Goal: Contribute content

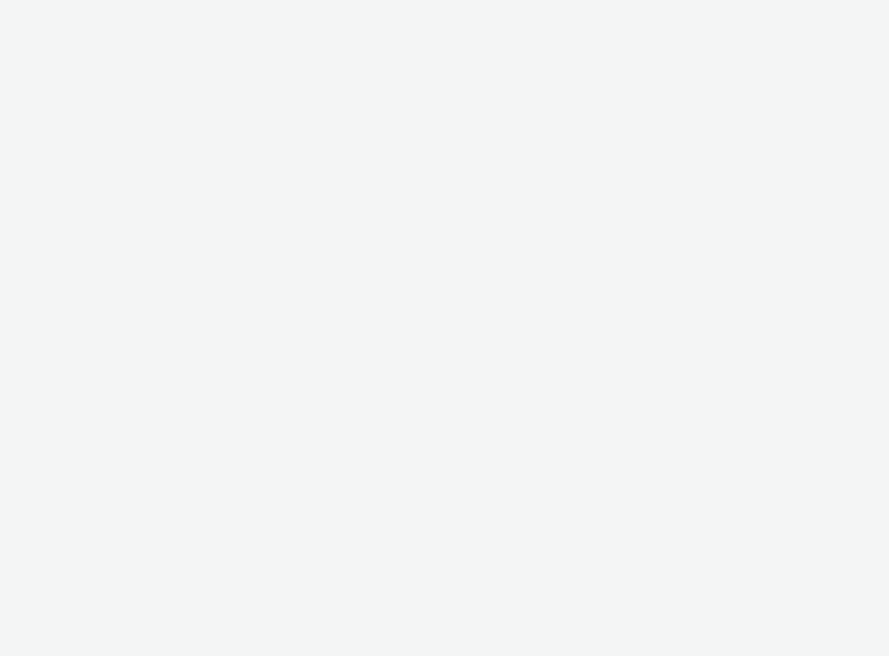
select select "ac009755-aa48-4799-8050-7a339a378eb8"
select select "d3406a9b-95e8-409c-967d-04bb2c697fe0"
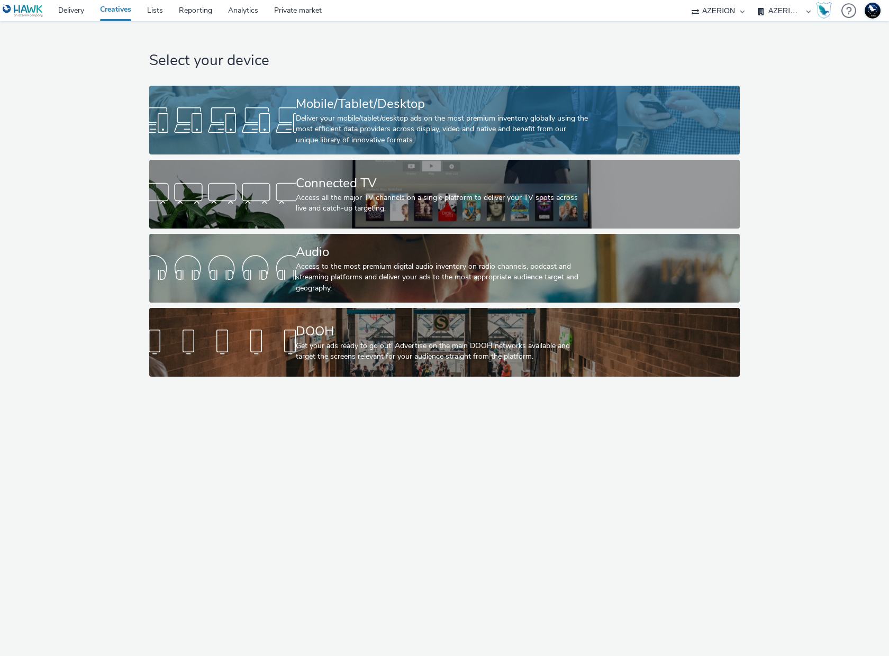
click at [421, 110] on div "Mobile/Tablet/Desktop" at bounding box center [442, 104] width 293 height 19
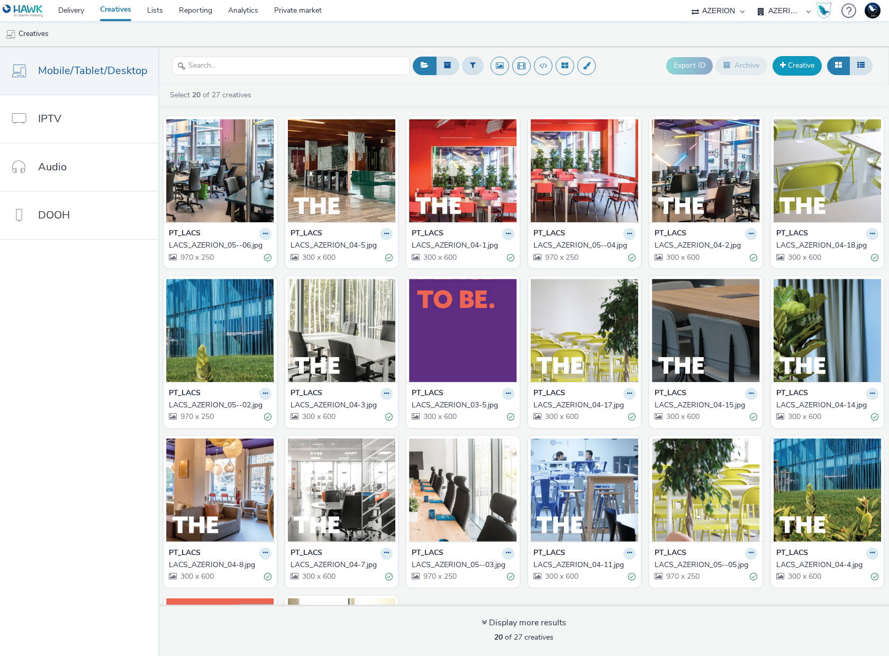
click at [795, 70] on link "Creative" at bounding box center [797, 65] width 49 height 19
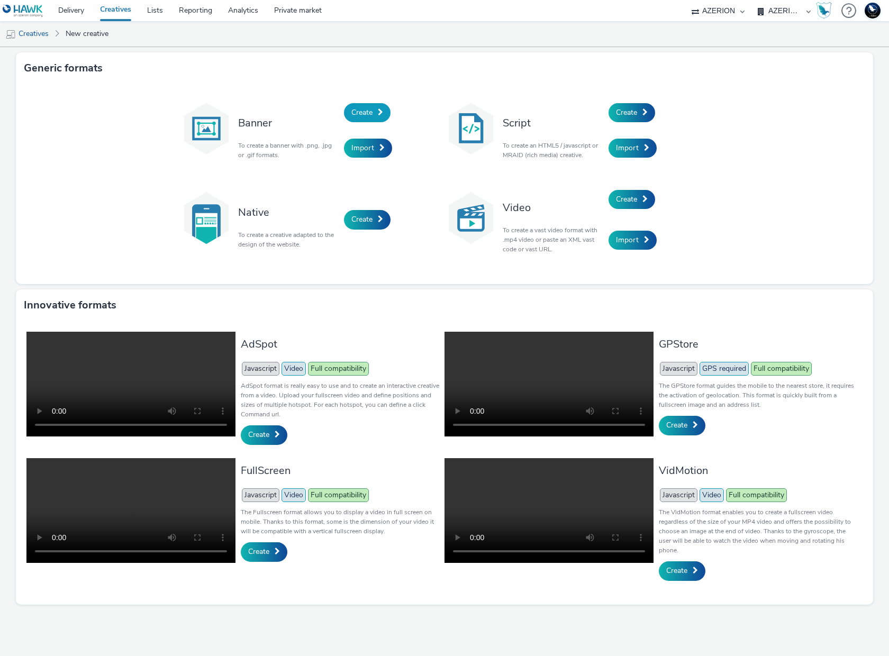
click at [370, 116] on span "Create" at bounding box center [361, 112] width 21 height 10
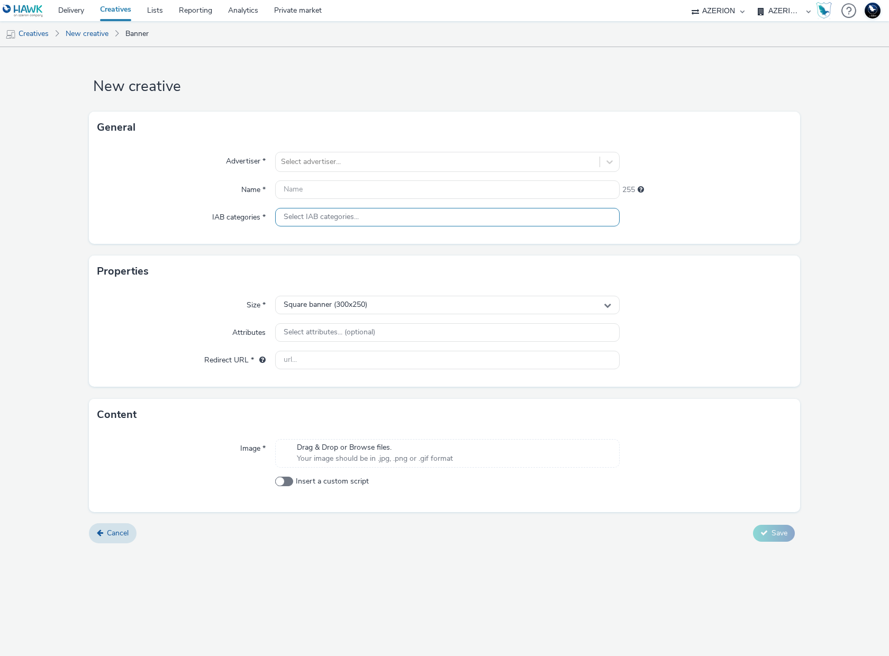
click at [329, 214] on span "Select IAB categories..." at bounding box center [321, 217] width 75 height 9
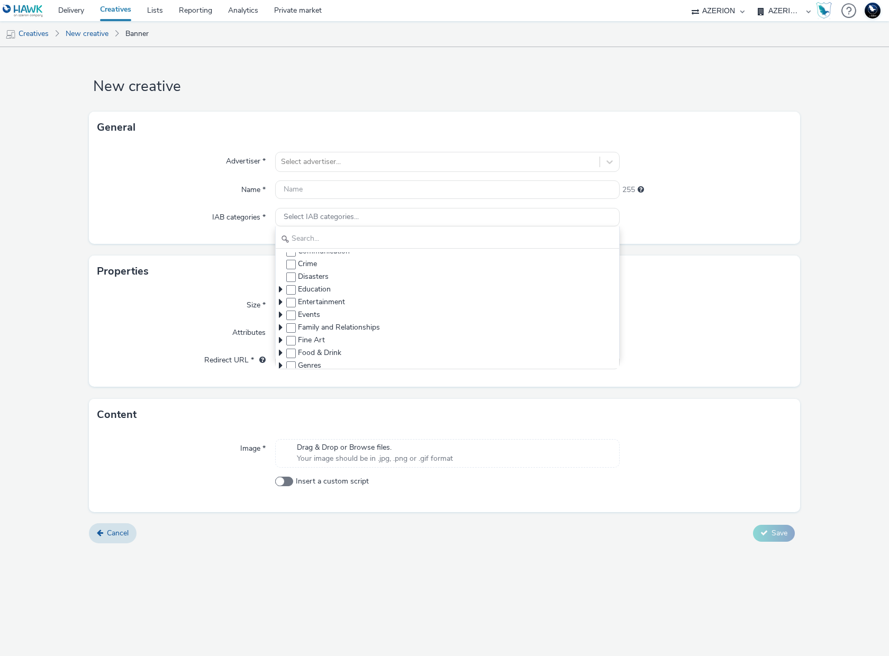
scroll to position [92, 0]
click at [741, 164] on div at bounding box center [706, 162] width 173 height 20
click at [128, 537] on span "Cancel" at bounding box center [118, 533] width 22 height 10
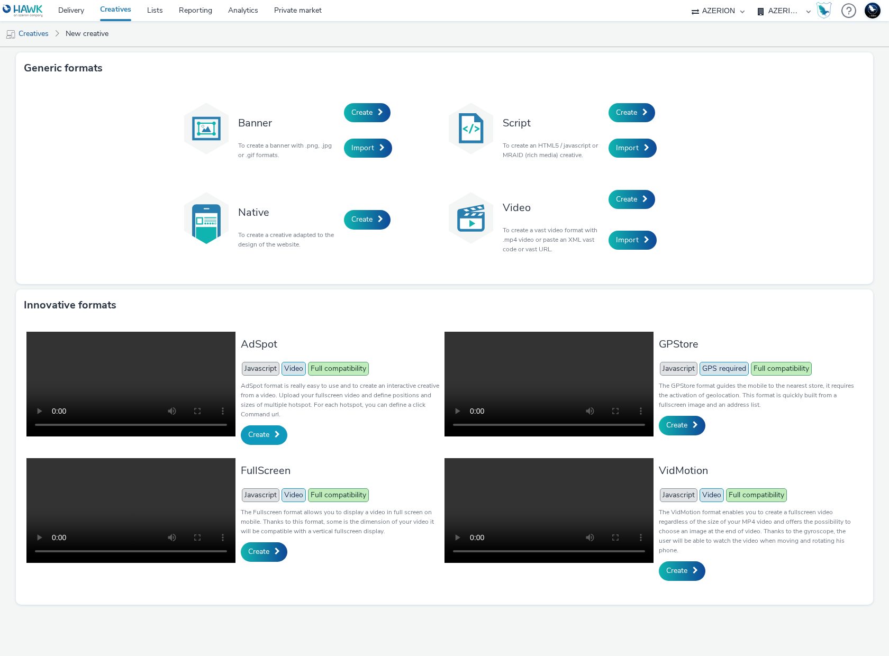
click at [257, 433] on span "Create" at bounding box center [258, 435] width 21 height 10
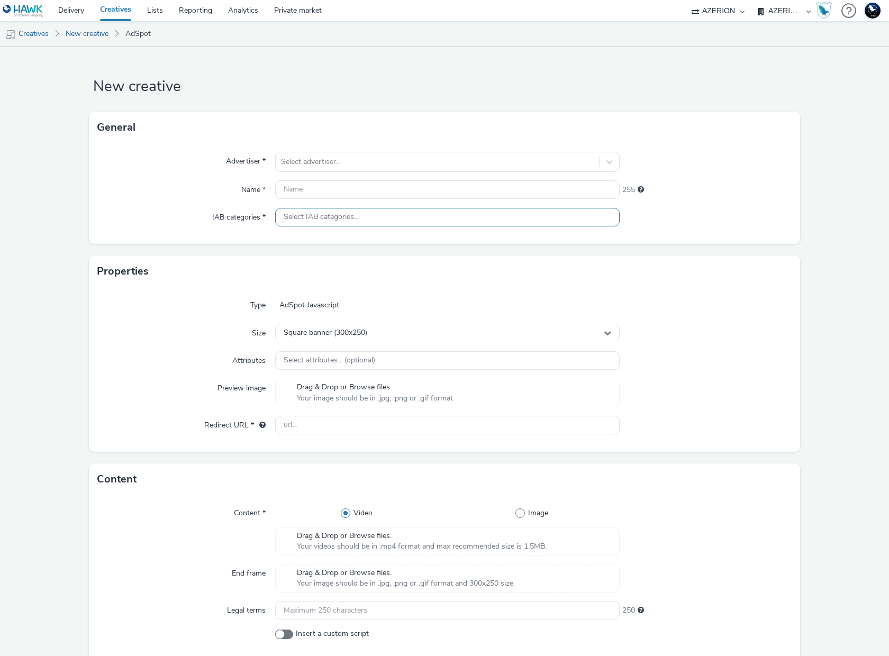
click at [358, 219] on div "Select IAB categories..." at bounding box center [447, 217] width 345 height 19
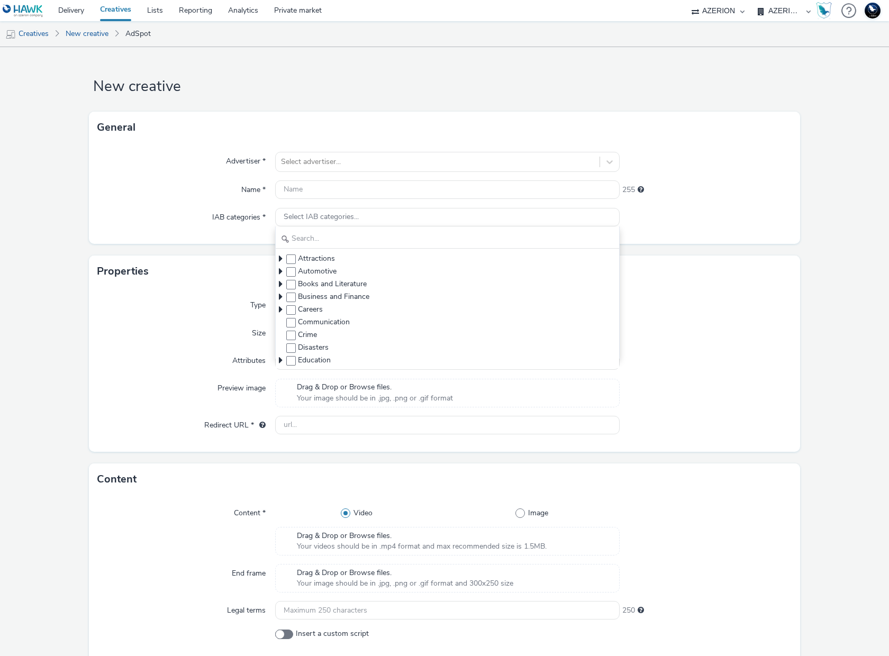
click at [162, 173] on div "Advertiser * Select advertiser... Name * 255 IAB categories * Select IAB catego…" at bounding box center [444, 193] width 711 height 101
click at [67, 6] on link "Delivery" at bounding box center [71, 10] width 42 height 21
